Goal: Find specific page/section

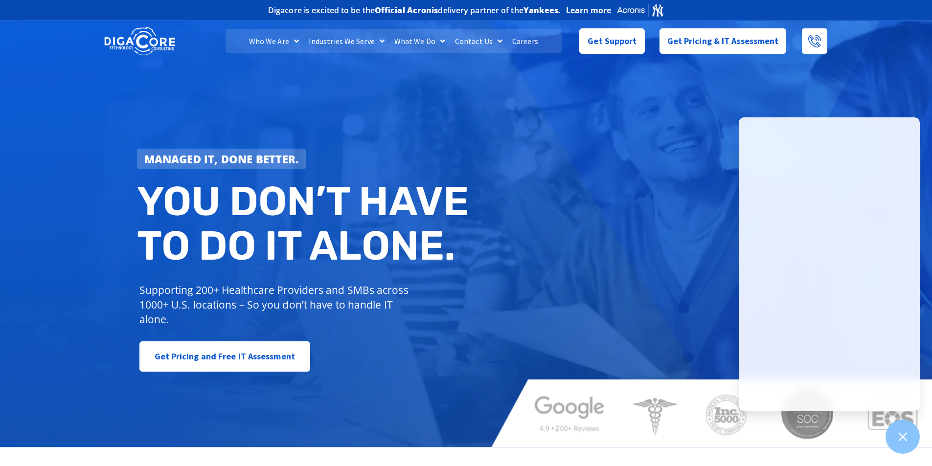
click at [534, 40] on link "Careers" at bounding box center [525, 41] width 36 height 24
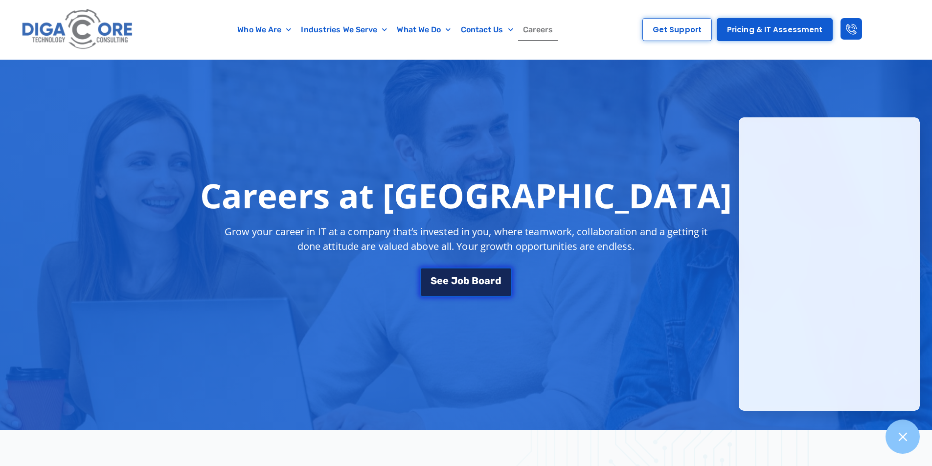
click at [444, 274] on link "S e e J [PERSON_NAME]" at bounding box center [466, 282] width 92 height 29
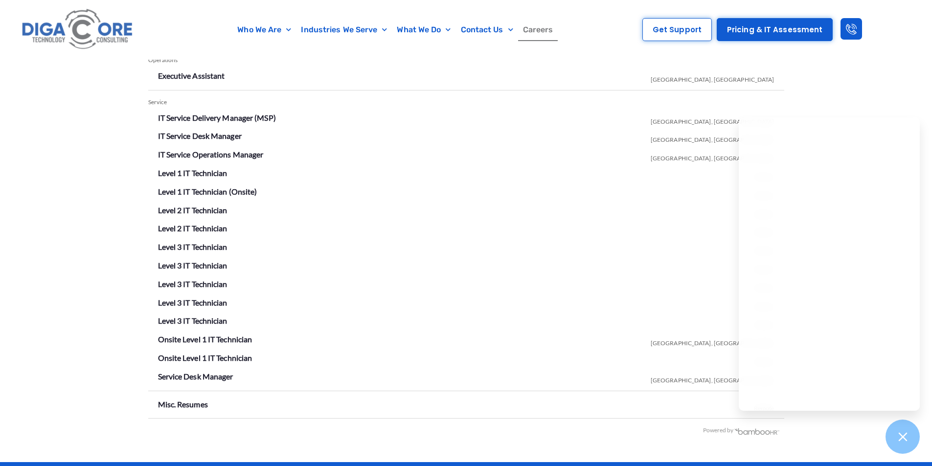
scroll to position [1723, 0]
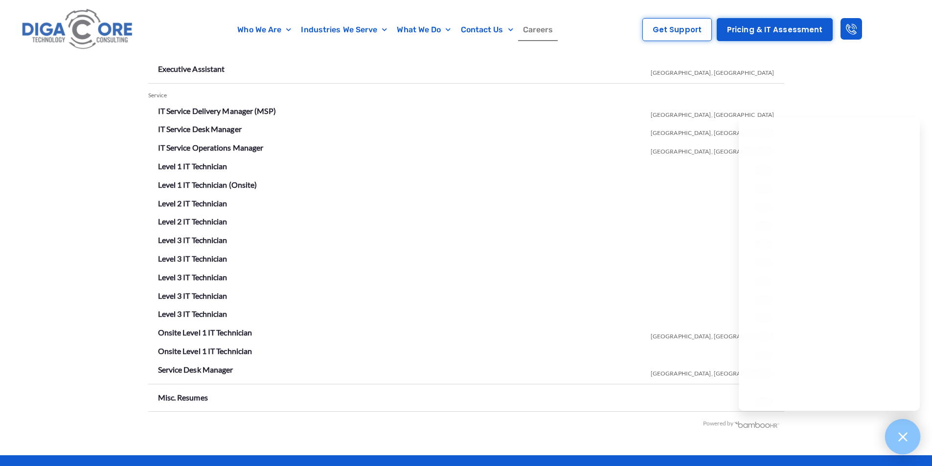
click at [901, 431] on icon at bounding box center [902, 437] width 13 height 13
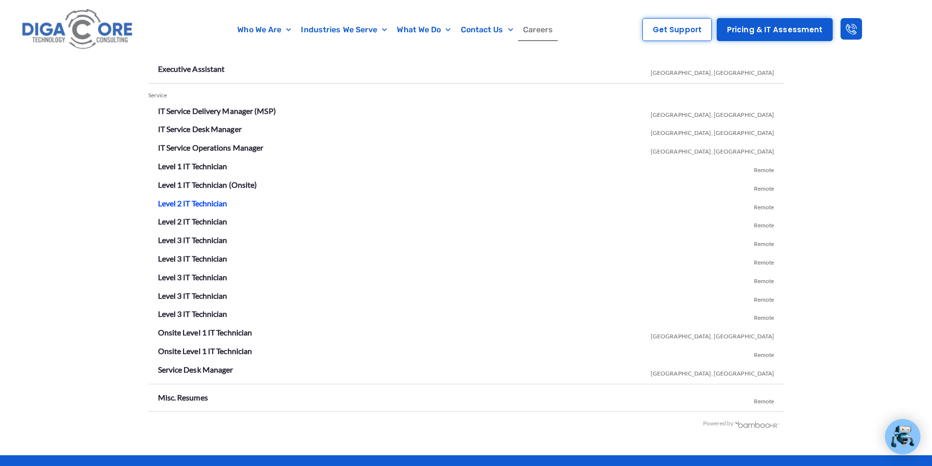
click at [221, 201] on link "Level 2 IT Technician" at bounding box center [192, 203] width 69 height 9
